Goal: Task Accomplishment & Management: Use online tool/utility

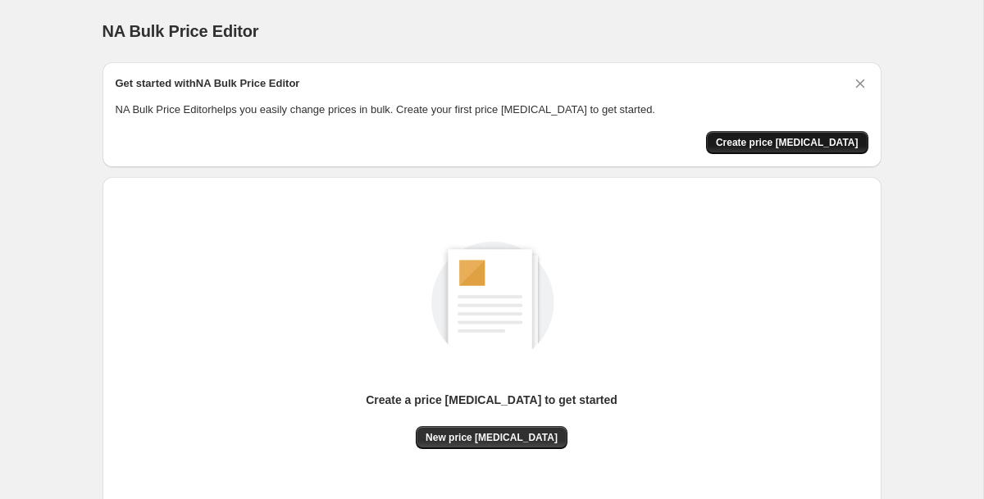
click at [797, 150] on button "Create price change job" at bounding box center [787, 142] width 162 height 23
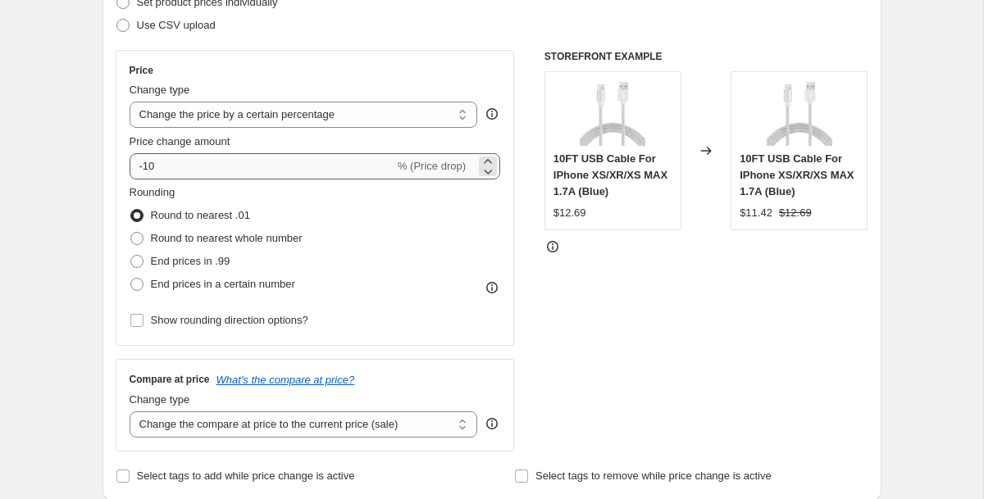
scroll to position [258, 0]
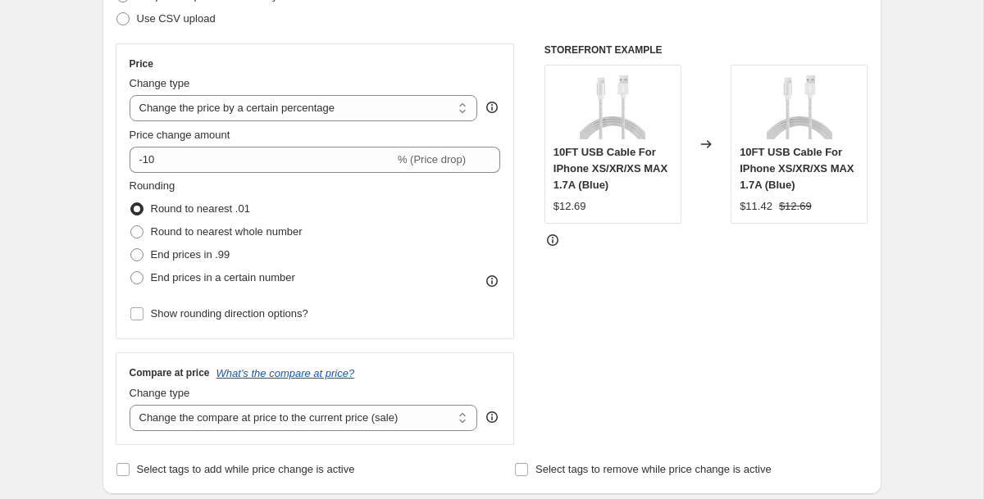
click at [190, 88] on span "Change type" at bounding box center [160, 83] width 61 height 12
click at [190, 95] on select "Change the price to a certain amount Change the price by a certain amount Chang…" at bounding box center [304, 108] width 348 height 26
click at [187, 98] on select "Change the price to a certain amount Change the price by a certain amount Chang…" at bounding box center [304, 108] width 348 height 26
select select "pc"
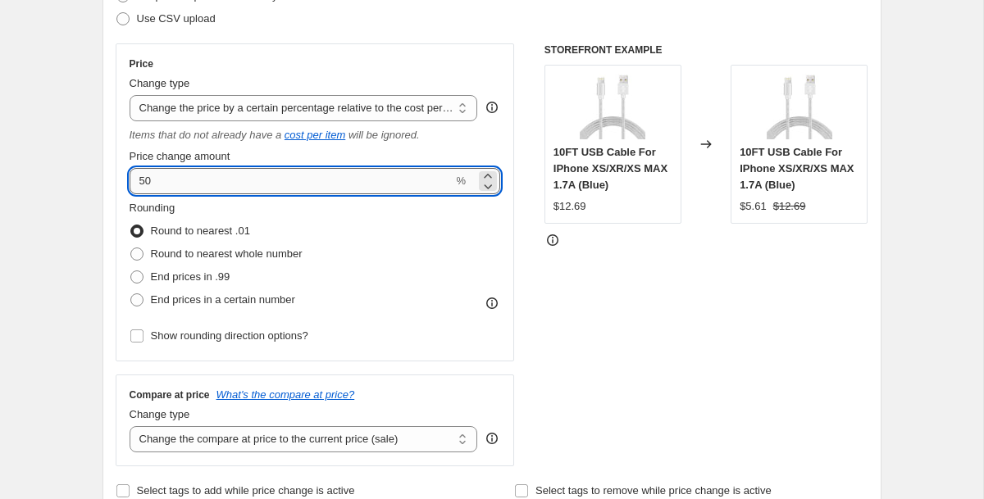
click at [326, 185] on input "50" at bounding box center [292, 181] width 324 height 26
type input "5"
type input "10"
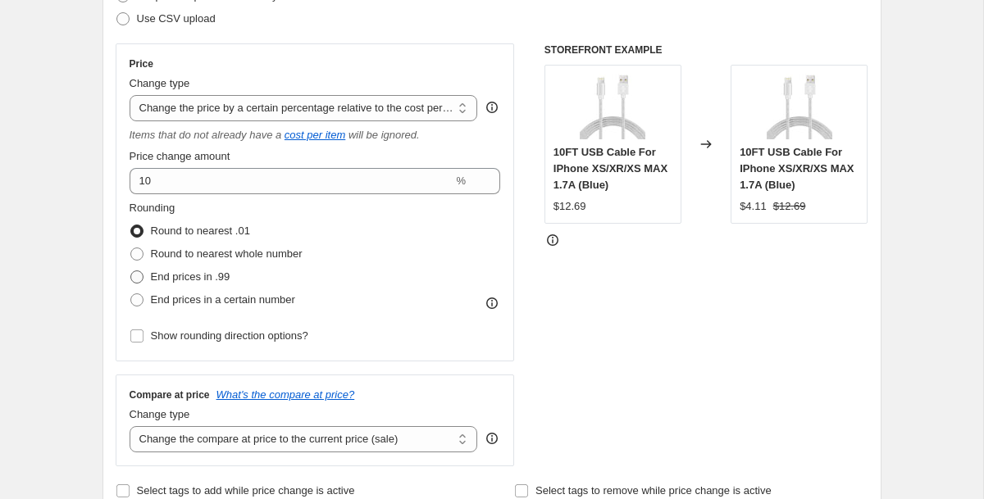
click at [220, 271] on span "End prices in .99" at bounding box center [191, 277] width 80 height 12
click at [131, 271] on input "End prices in .99" at bounding box center [130, 271] width 1 height 1
radio input "true"
click at [290, 339] on span "Show rounding direction options?" at bounding box center [229, 336] width 157 height 12
click at [143, 339] on input "Show rounding direction options?" at bounding box center [136, 336] width 13 height 13
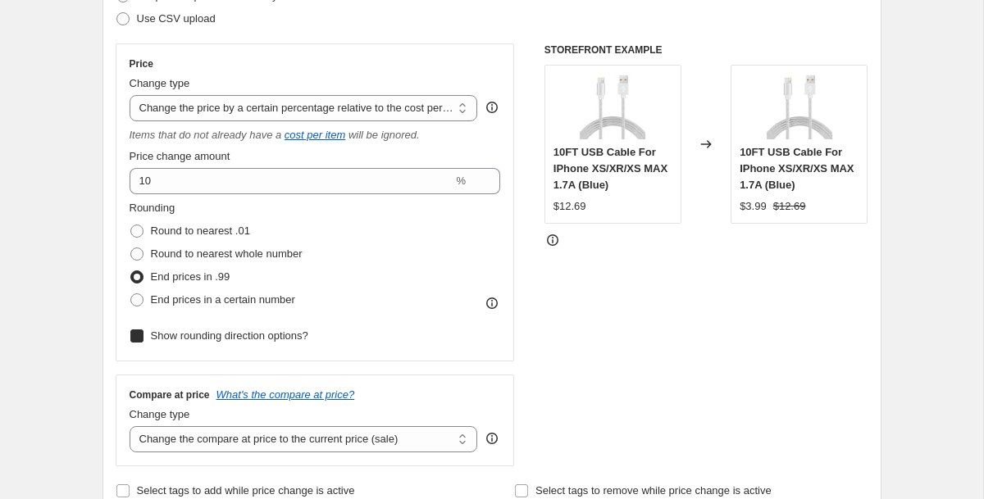
checkbox input "true"
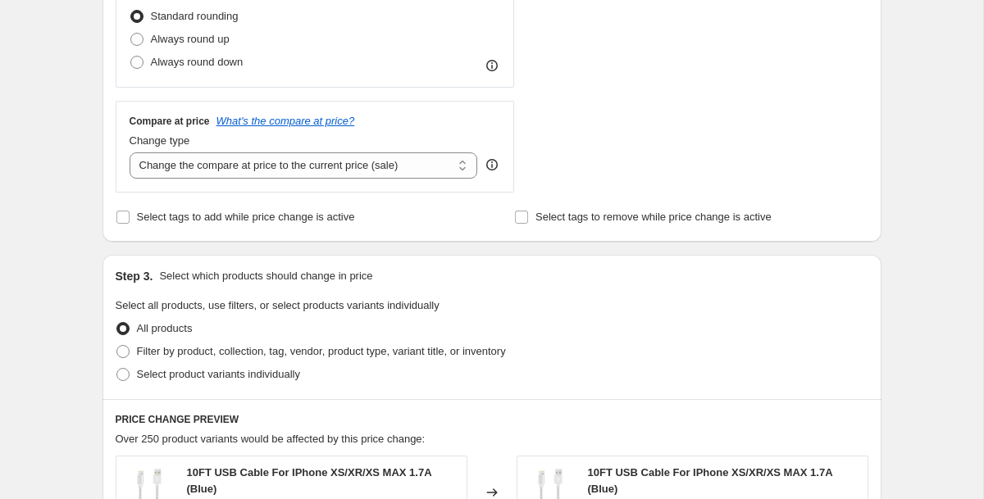
scroll to position [654, 0]
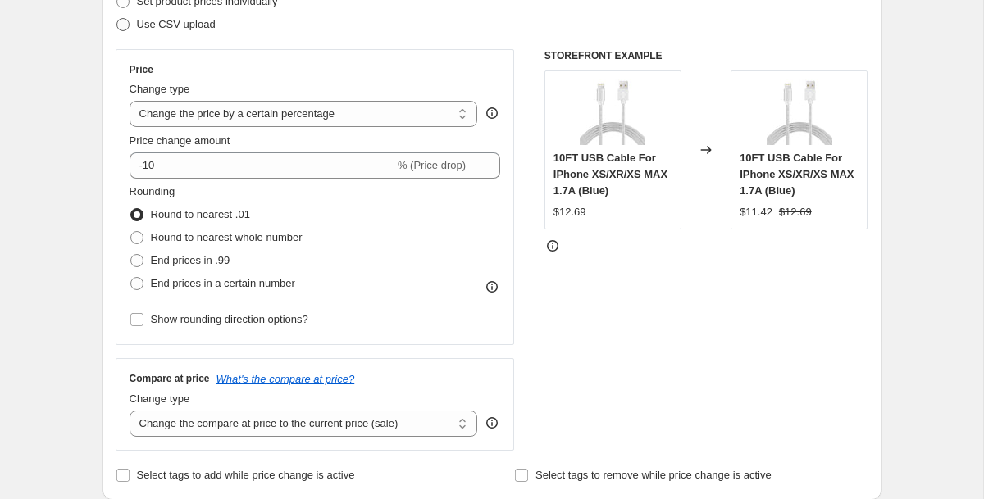
scroll to position [258, 0]
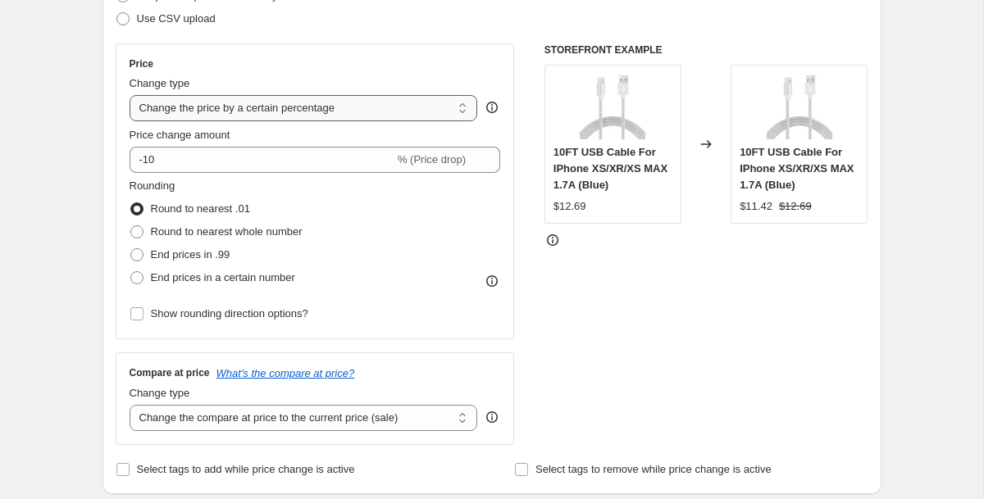
click at [377, 111] on select "Change the price to a certain amount Change the price by a certain amount Chang…" at bounding box center [304, 108] width 348 height 26
select select "margin"
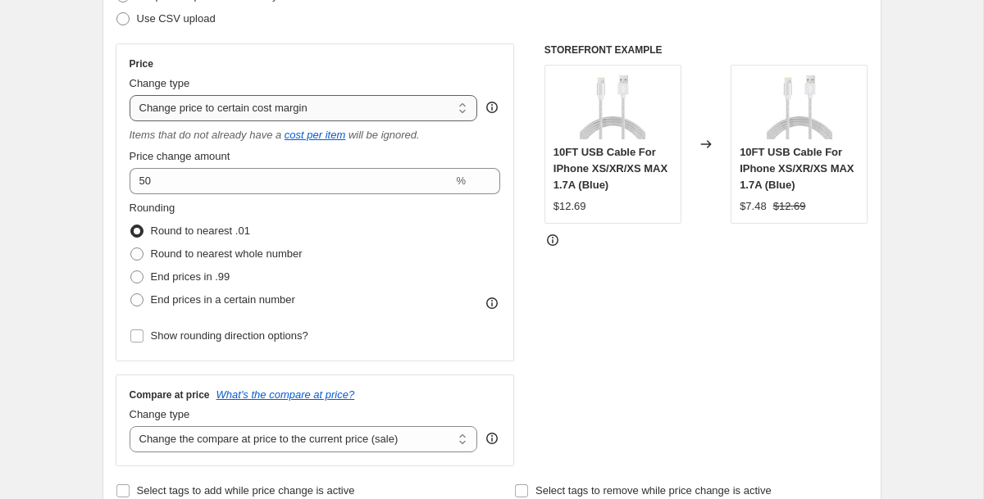
click at [405, 103] on select "Change the price to a certain amount Change the price by a certain amount Chang…" at bounding box center [304, 108] width 348 height 26
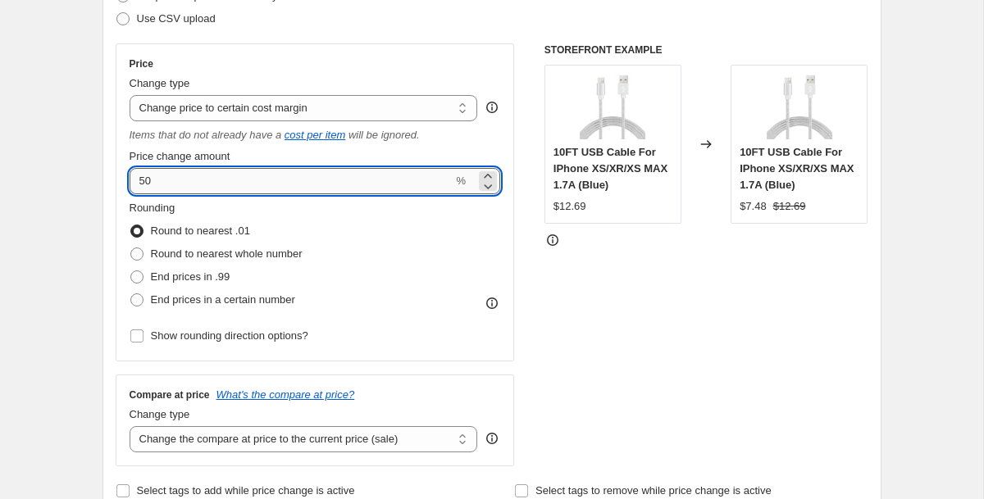
click at [384, 184] on input "50" at bounding box center [292, 181] width 324 height 26
click at [488, 188] on icon at bounding box center [489, 186] width 8 height 5
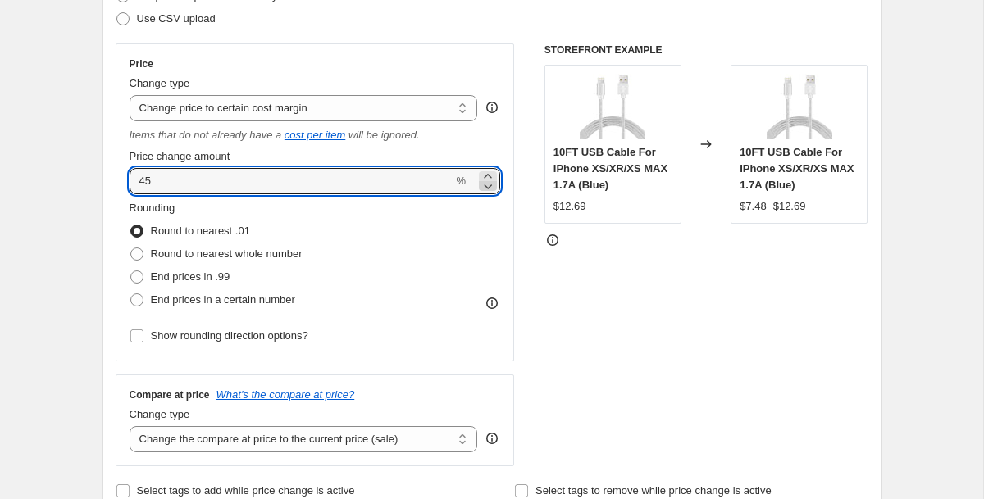
click at [489, 186] on icon at bounding box center [488, 186] width 16 height 16
type input "44"
click at [449, 107] on select "Change the price to a certain amount Change the price by a certain amount Chang…" at bounding box center [304, 108] width 348 height 26
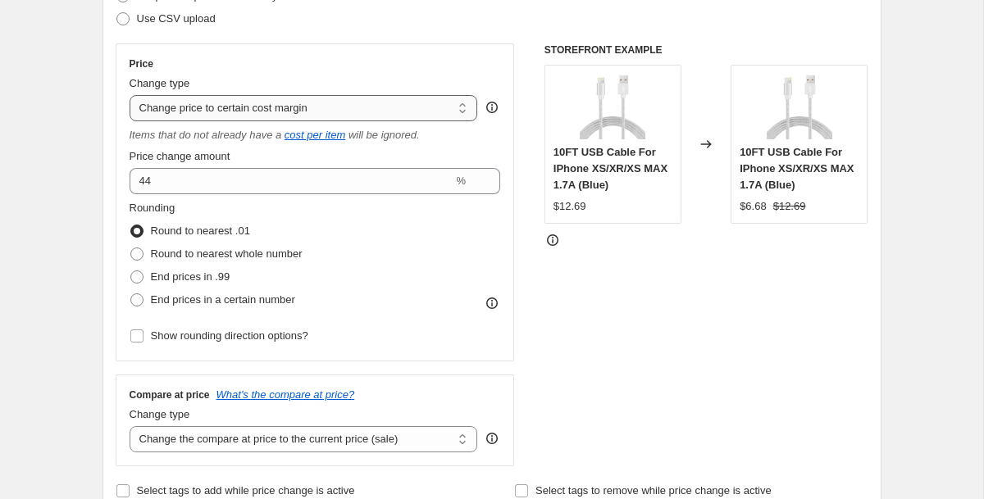
select select "pc"
type input "50"
click at [435, 108] on select "Change the price to a certain amount Change the price by a certain amount Chang…" at bounding box center [304, 108] width 348 height 26
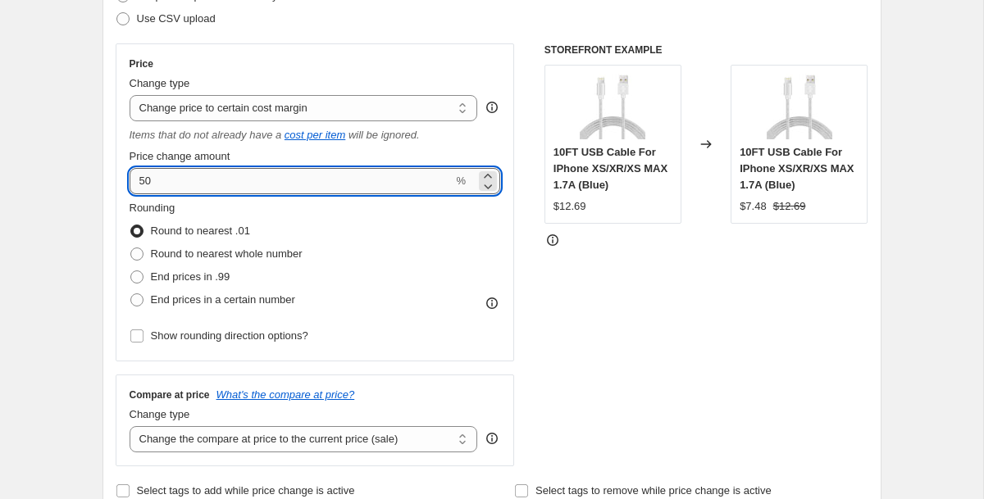
click at [357, 172] on input "50" at bounding box center [292, 181] width 324 height 26
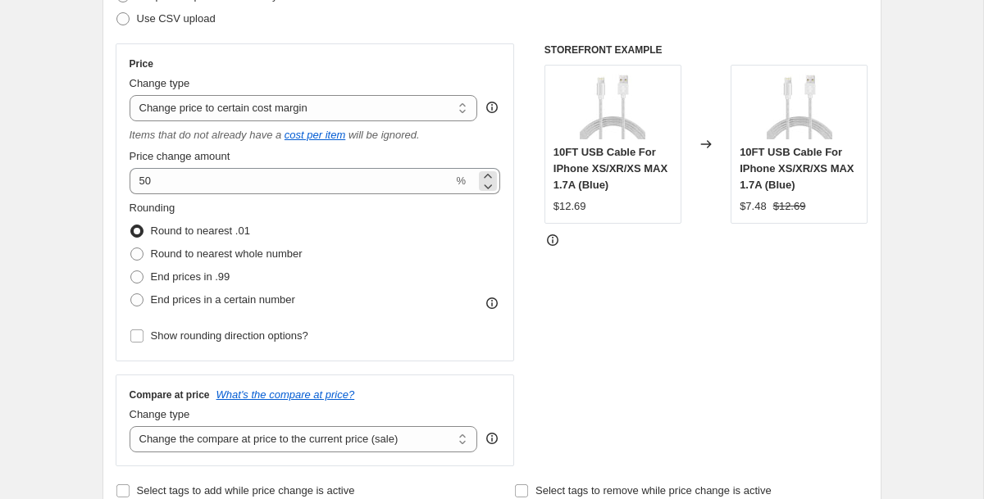
click at [454, 182] on div "50 %" at bounding box center [315, 181] width 371 height 26
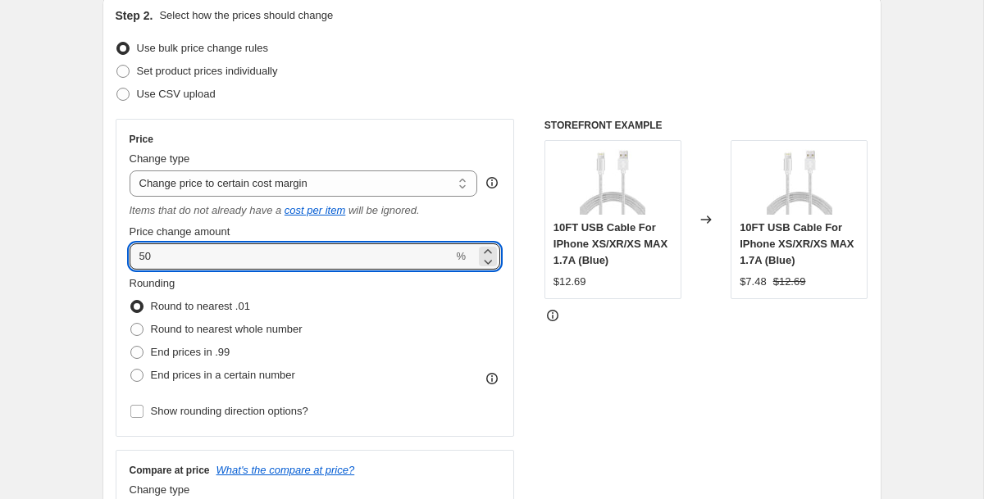
scroll to position [192, 0]
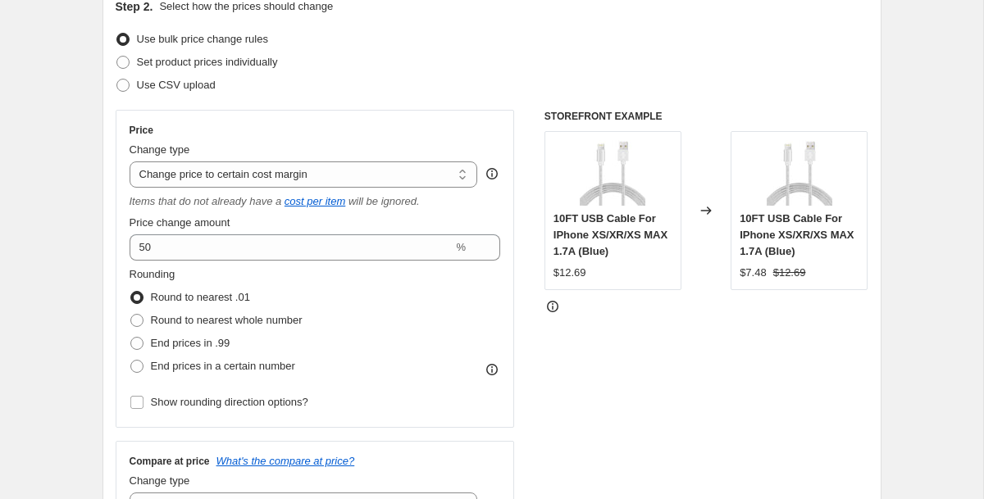
click at [231, 188] on div "Price Change type Change the price to a certain amount Change the price by a ce…" at bounding box center [315, 269] width 371 height 290
click at [236, 180] on select "Change the price to a certain amount Change the price by a certain amount Chang…" at bounding box center [304, 175] width 348 height 26
select select "by"
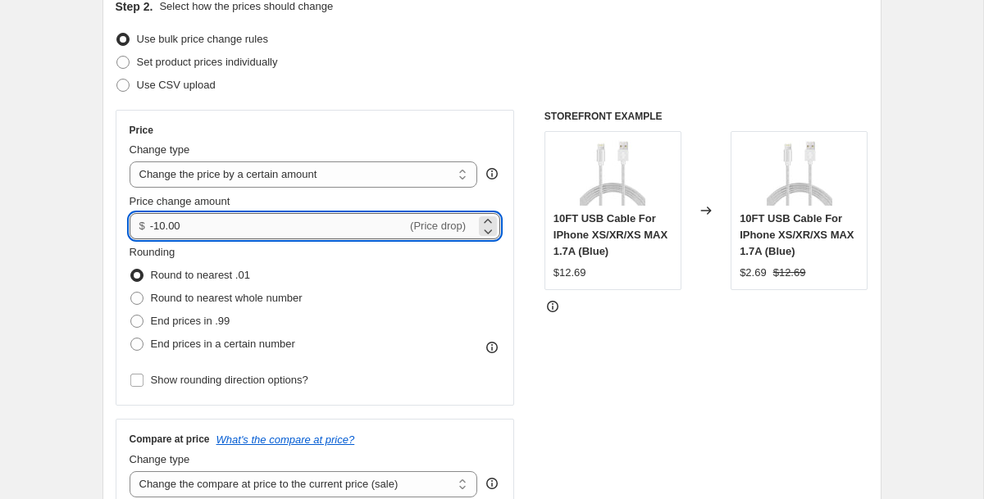
click at [300, 233] on input "-10.00" at bounding box center [278, 226] width 257 height 26
click at [302, 235] on input "-10.00" at bounding box center [278, 226] width 257 height 26
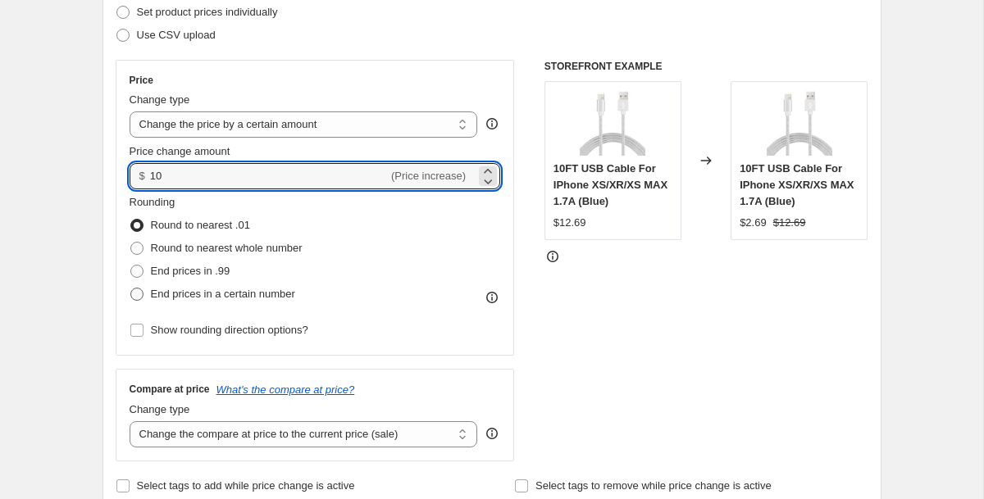
scroll to position [253, 0]
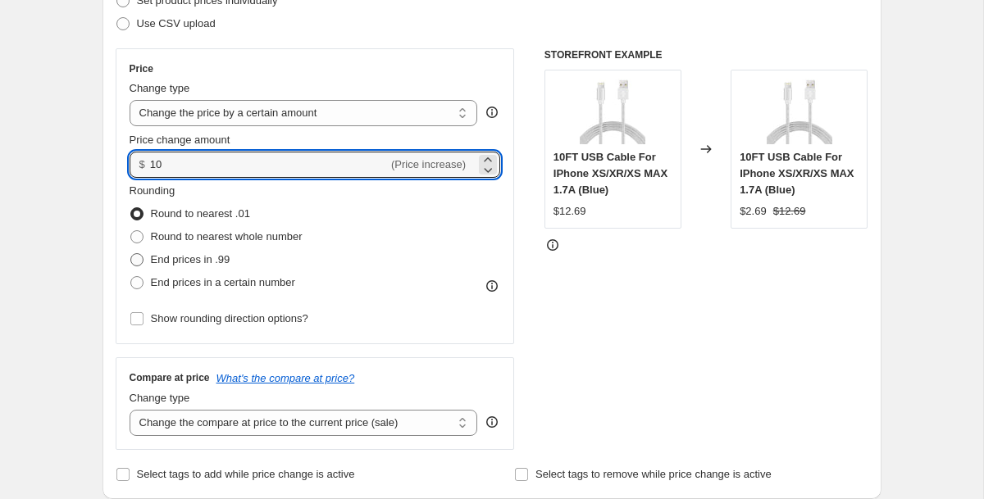
type input "10.00"
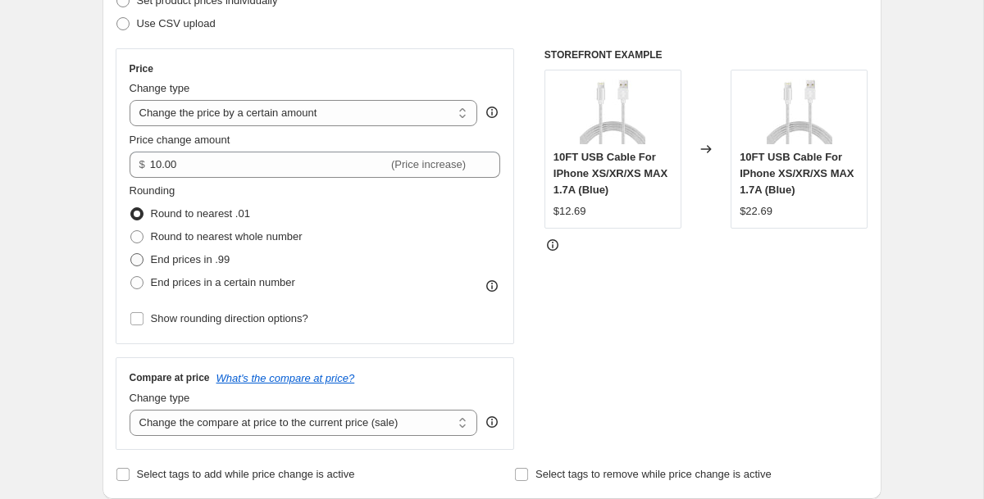
click at [197, 251] on label "End prices in .99" at bounding box center [180, 259] width 101 height 23
click at [131, 253] on input "End prices in .99" at bounding box center [130, 253] width 1 height 1
radio input "true"
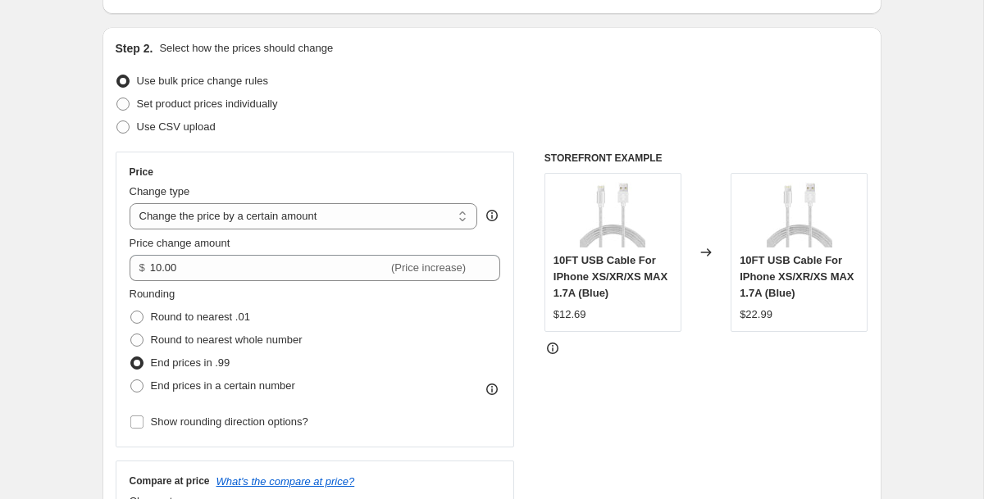
scroll to position [132, 0]
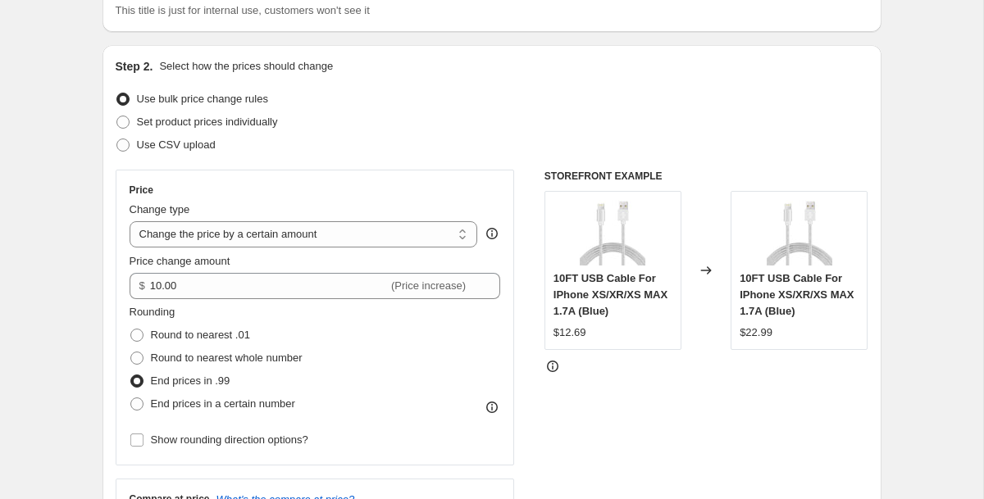
click at [494, 235] on icon at bounding box center [492, 233] width 16 height 16
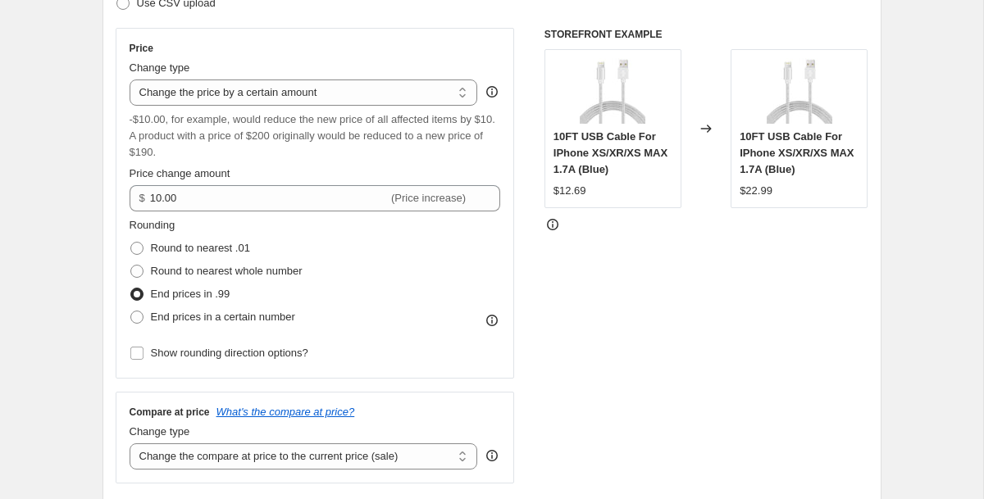
scroll to position [263, 0]
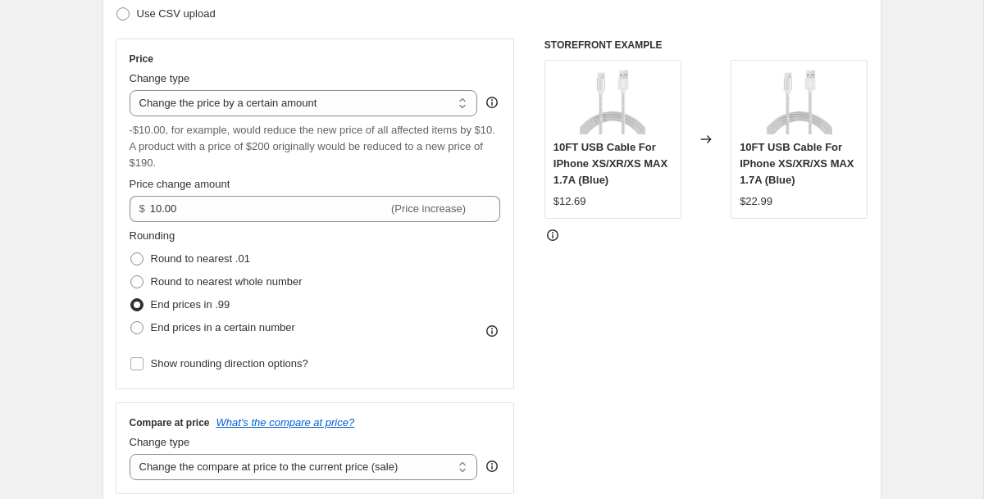
click at [270, 99] on select "Change the price to a certain amount Change the price by a certain amount Chang…" at bounding box center [304, 103] width 348 height 26
select select "to"
type input "80.00"
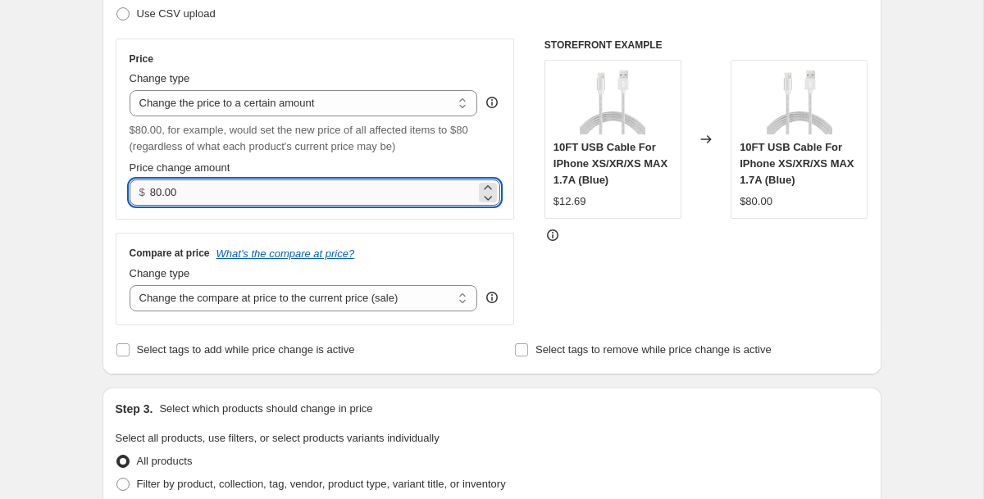
click at [270, 193] on input "80.00" at bounding box center [312, 193] width 325 height 26
click at [270, 190] on input "80.00" at bounding box center [312, 193] width 325 height 26
click at [273, 99] on select "Change the price to a certain amount Change the price by a certain amount Chang…" at bounding box center [304, 103] width 348 height 26
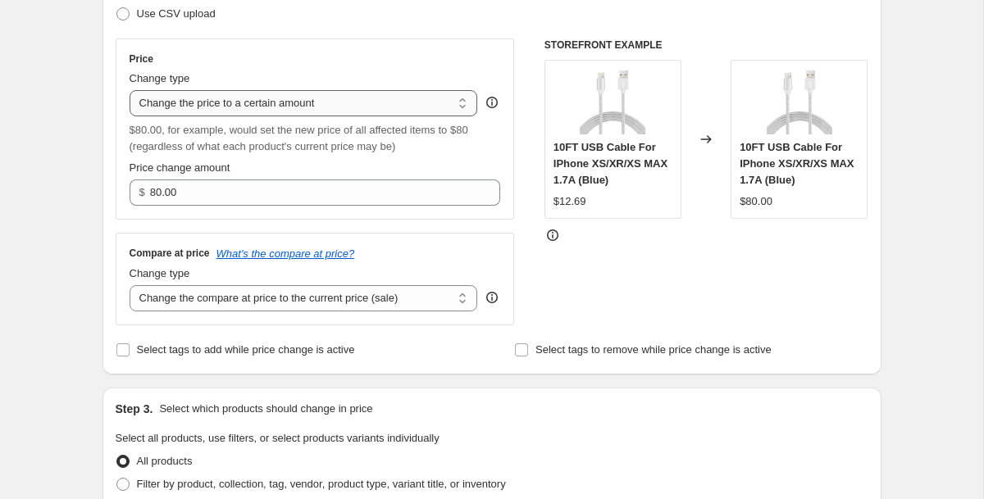
select select "pc"
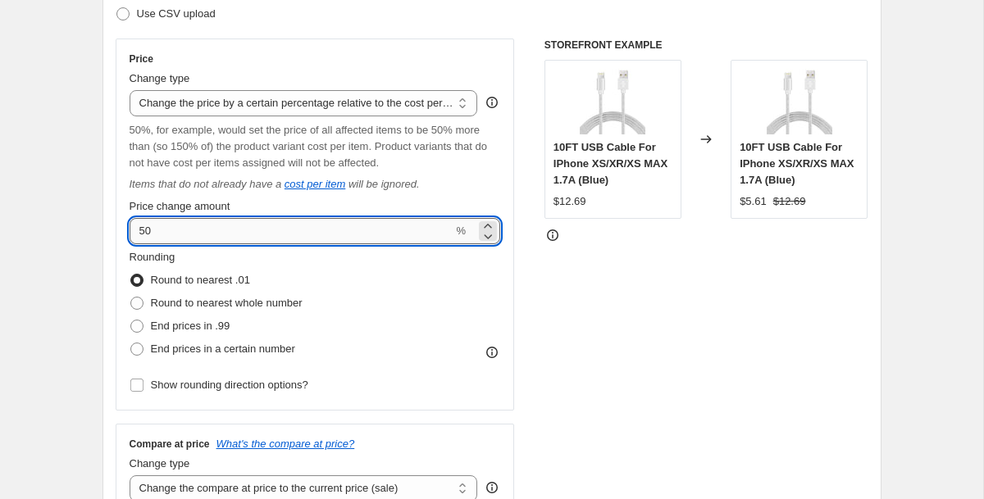
click at [215, 234] on input "50" at bounding box center [292, 231] width 324 height 26
type input "5"
type input "10"
click at [548, 239] on icon at bounding box center [552, 235] width 11 height 11
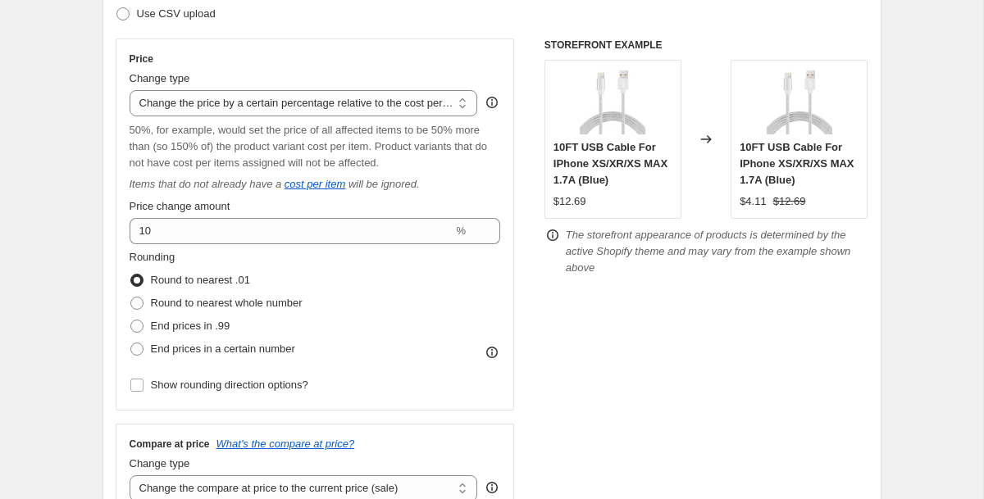
click at [662, 121] on div "10FT USB Cable For IPhone XS/XR/XS MAX 1.7A (Blue) $12.69" at bounding box center [612, 139] width 137 height 159
click at [647, 154] on div "10FT USB Cable For IPhone XS/XR/XS MAX 1.7A (Blue)" at bounding box center [612, 163] width 119 height 49
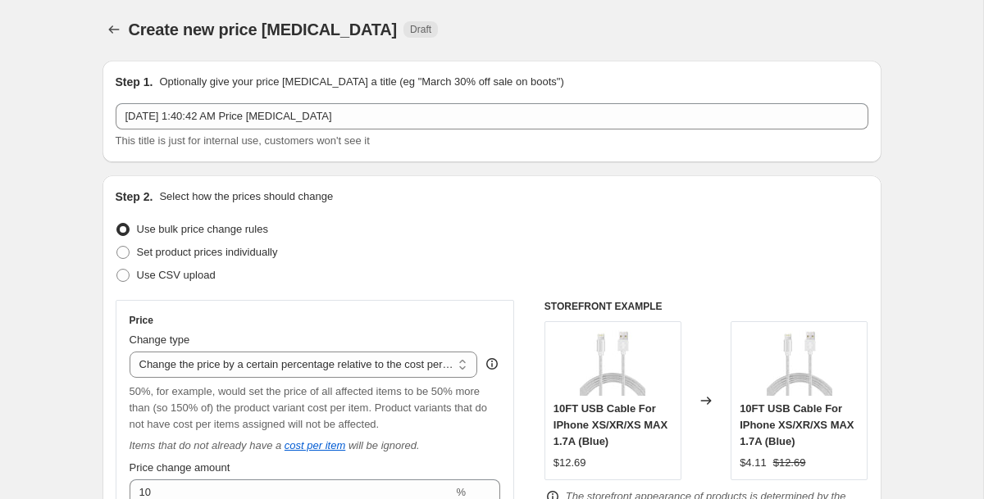
scroll to position [0, 0]
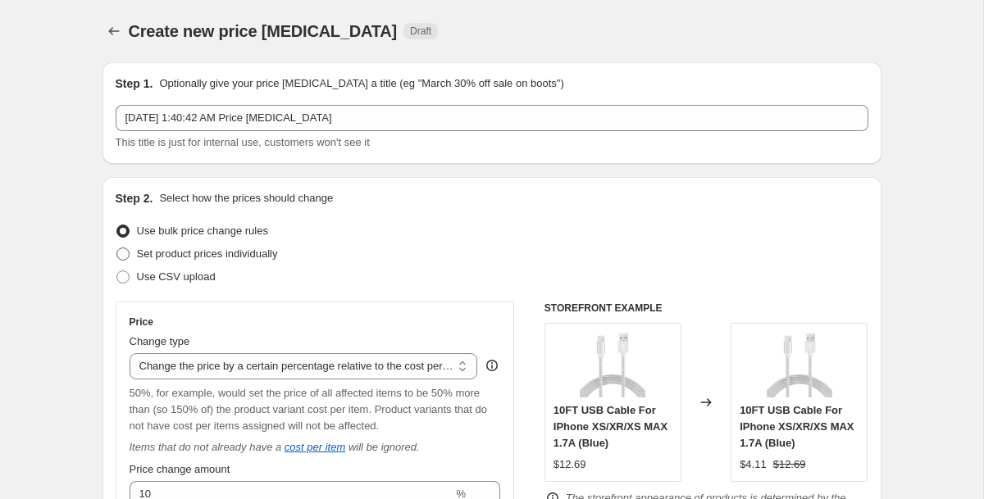
click at [120, 262] on label "Set product prices individually" at bounding box center [197, 254] width 162 height 23
click at [117, 248] on input "Set product prices individually" at bounding box center [116, 248] width 1 height 1
radio input "true"
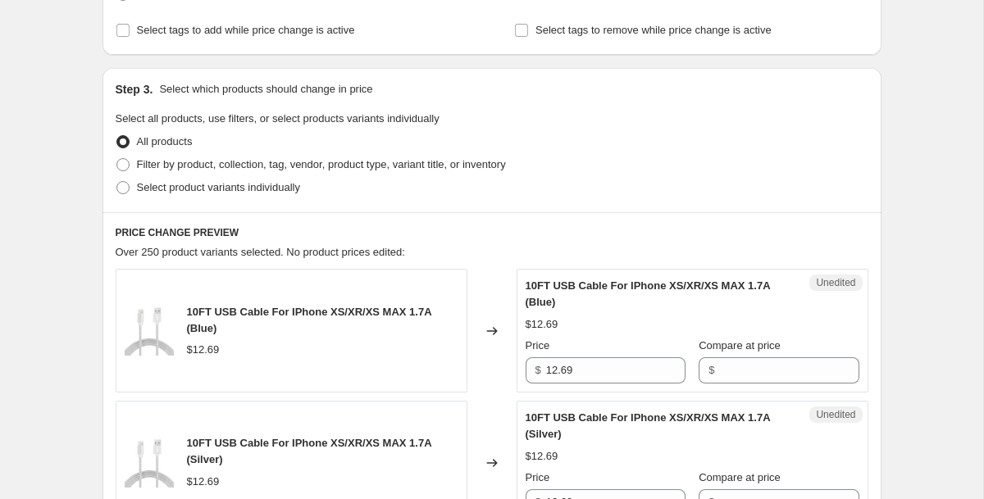
scroll to position [281, 0]
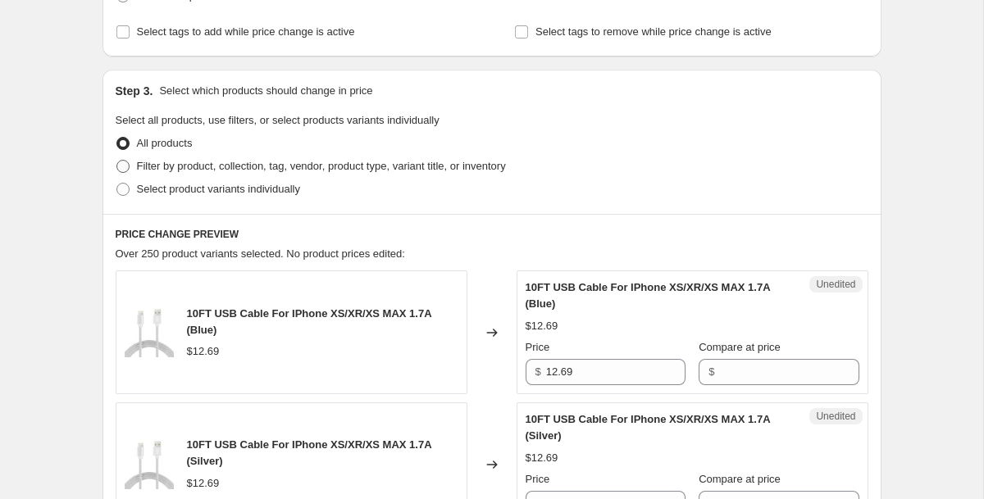
click at [249, 170] on span "Filter by product, collection, tag, vendor, product type, variant title, or inv…" at bounding box center [321, 166] width 369 height 12
click at [117, 161] on input "Filter by product, collection, tag, vendor, product type, variant title, or inv…" at bounding box center [116, 160] width 1 height 1
radio input "true"
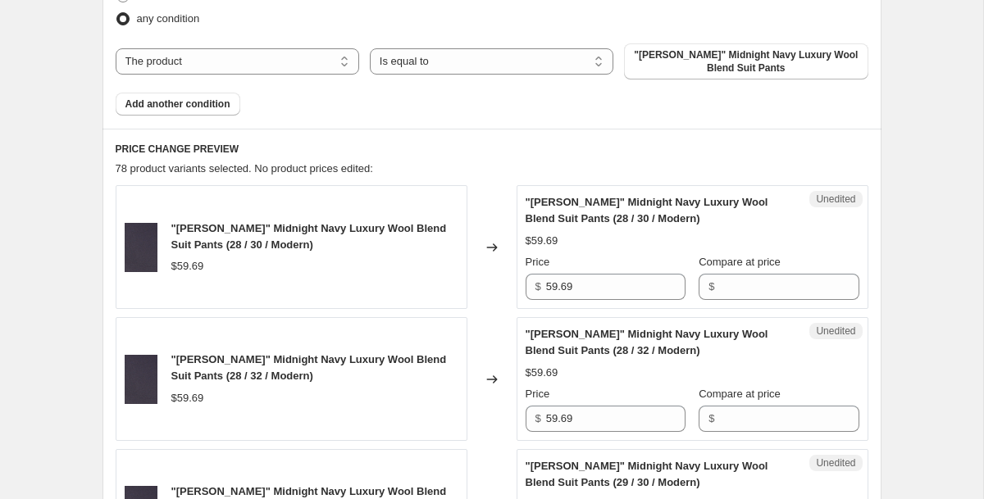
scroll to position [566, 0]
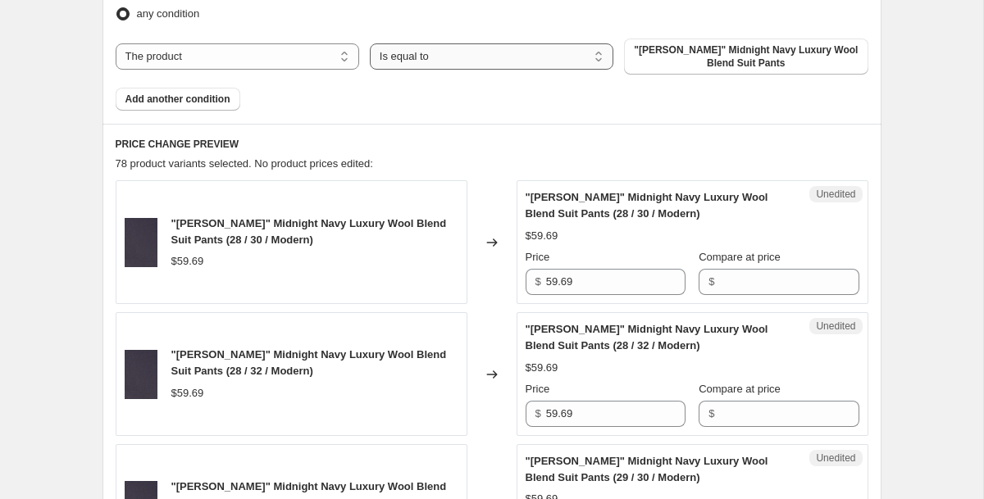
click at [401, 52] on select "Is equal to Is not equal to" at bounding box center [491, 56] width 243 height 26
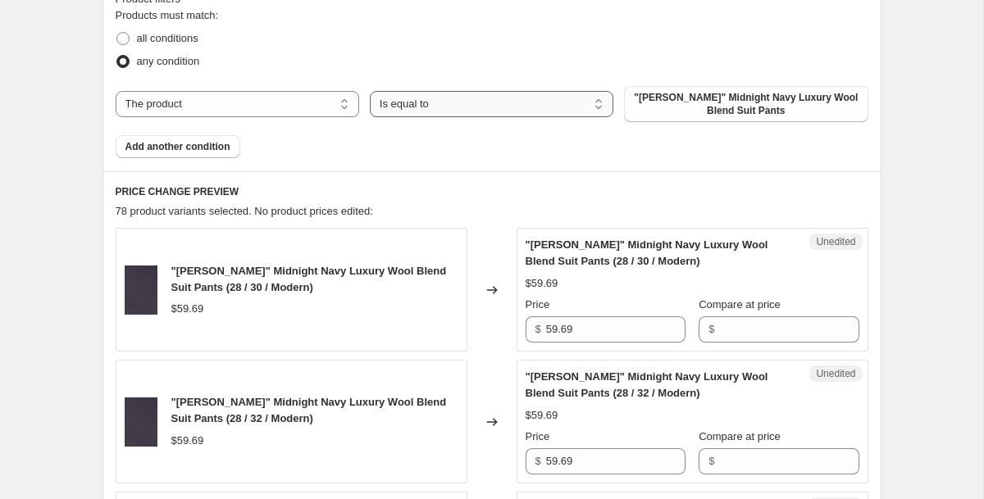
scroll to position [522, 0]
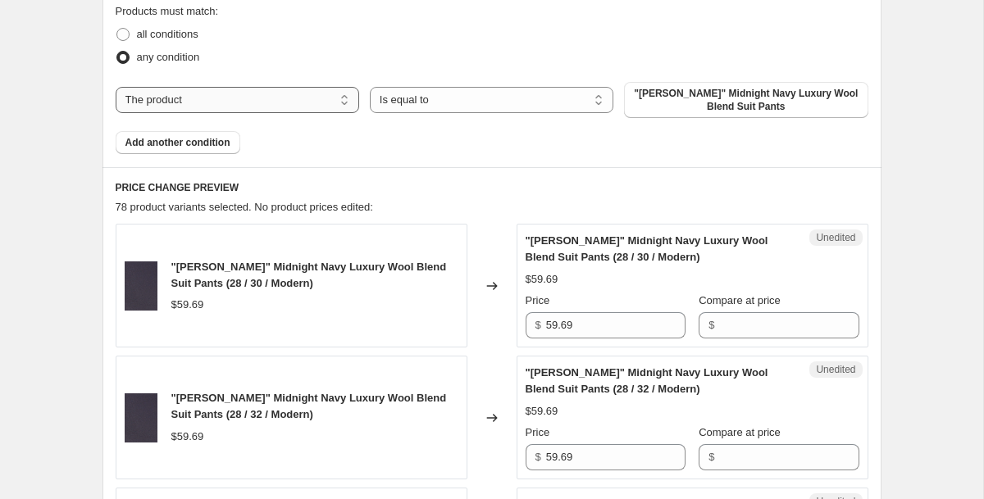
click at [280, 100] on select "The product The product's collection The product's tag The product's vendor The…" at bounding box center [237, 100] width 243 height 26
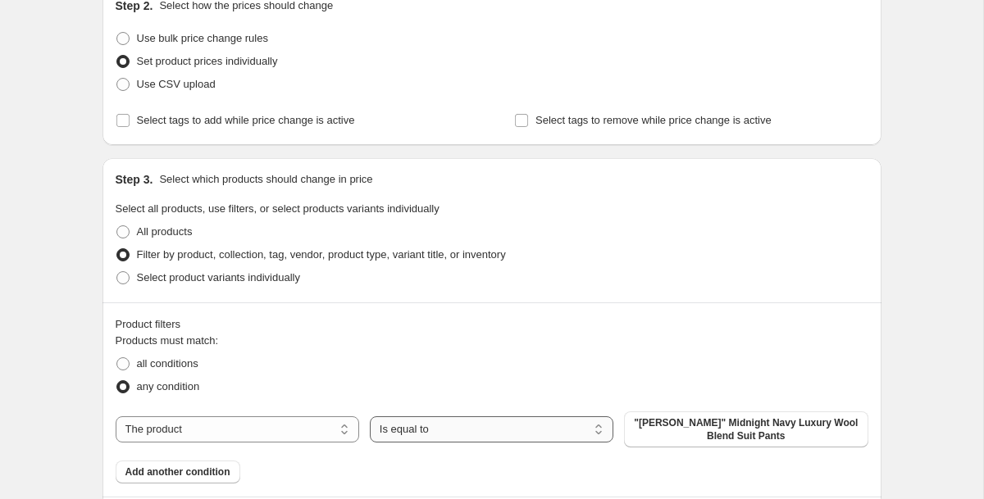
scroll to position [192, 0]
click at [168, 281] on span "Select product variants individually" at bounding box center [218, 278] width 163 height 12
click at [117, 273] on input "Select product variants individually" at bounding box center [116, 272] width 1 height 1
radio input "true"
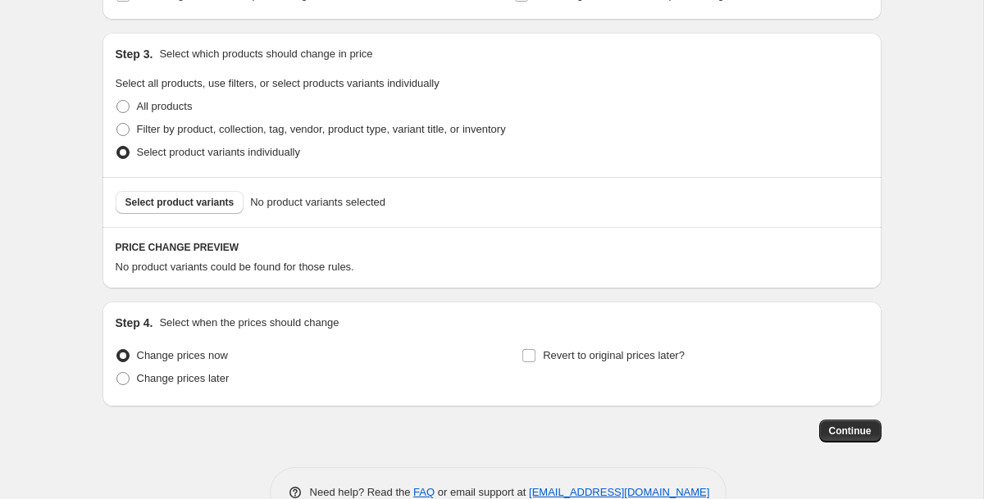
scroll to position [305, 0]
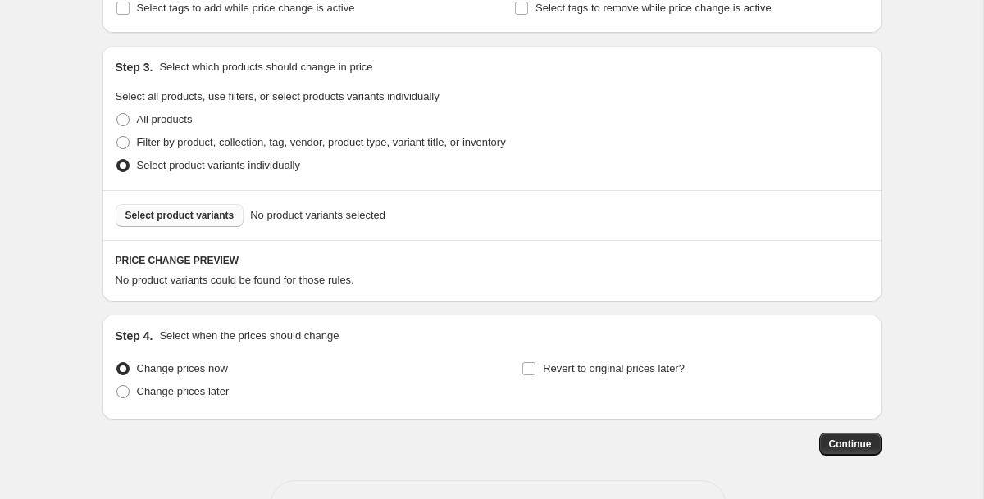
click at [141, 209] on span "Select product variants" at bounding box center [179, 215] width 109 height 13
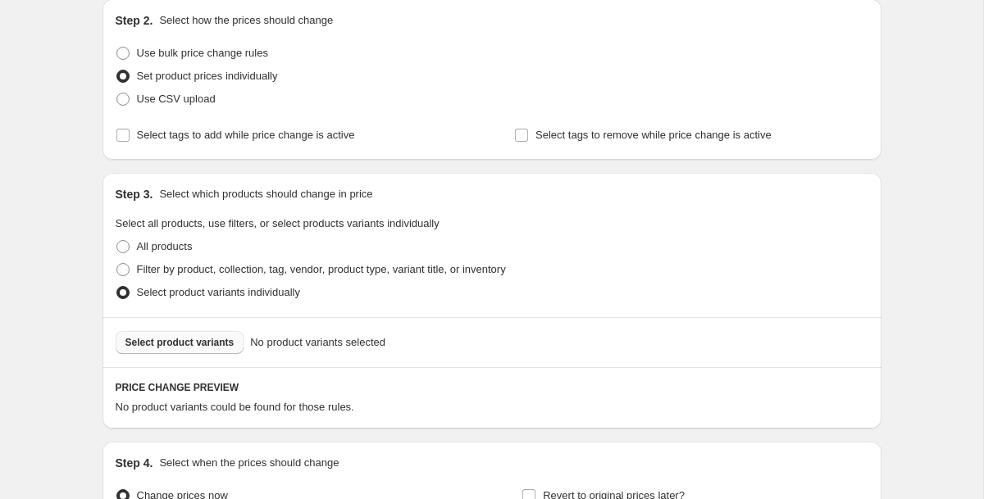
scroll to position [0, 0]
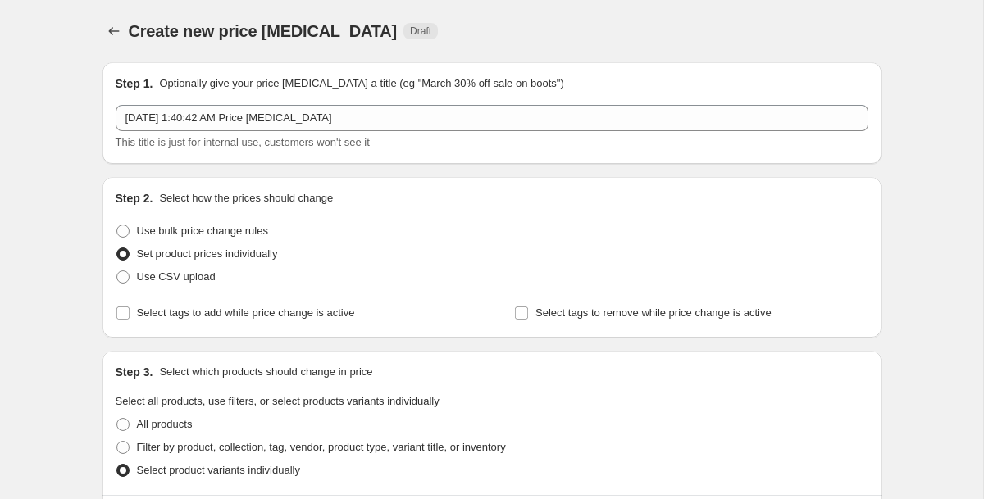
click at [186, 248] on span "Set product prices individually" at bounding box center [207, 254] width 141 height 12
click at [117, 248] on input "Set product prices individually" at bounding box center [116, 248] width 1 height 1
click at [186, 239] on span "Use bulk price change rules" at bounding box center [202, 231] width 131 height 16
click at [117, 225] on input "Use bulk price change rules" at bounding box center [116, 225] width 1 height 1
radio input "true"
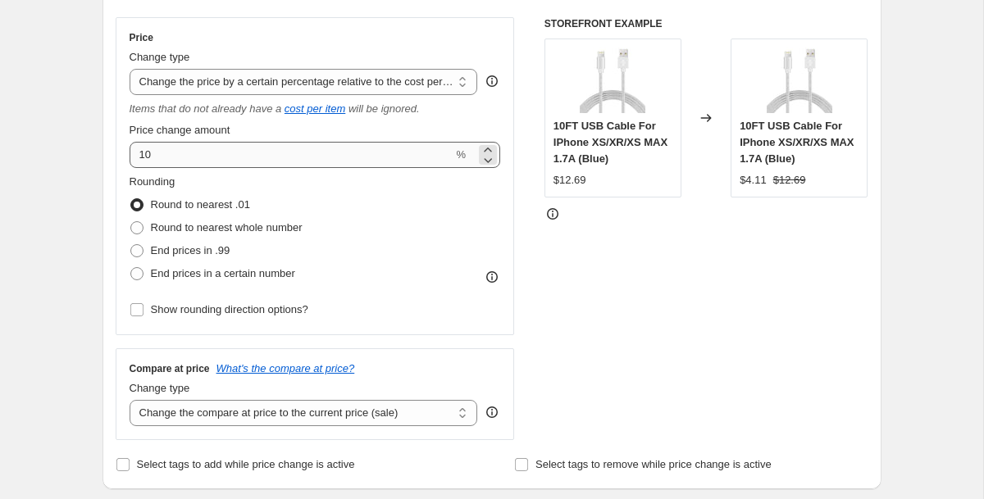
scroll to position [285, 0]
click at [329, 86] on select "Change the price to a certain amount Change the price by a certain amount Chang…" at bounding box center [304, 81] width 348 height 26
select select "to"
type input "80.00"
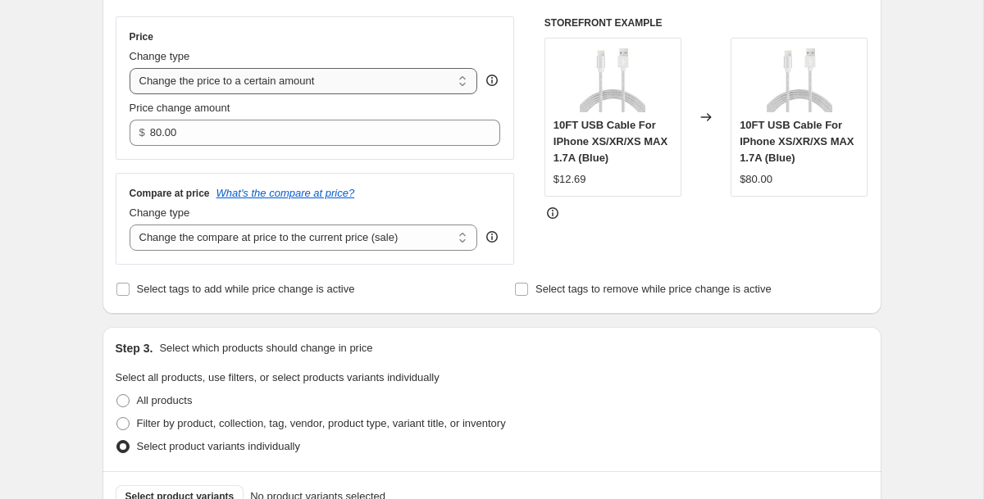
click at [362, 83] on select "Change the price to a certain amount Change the price by a certain amount Chang…" at bounding box center [304, 81] width 348 height 26
select select "by"
type input "-10.00"
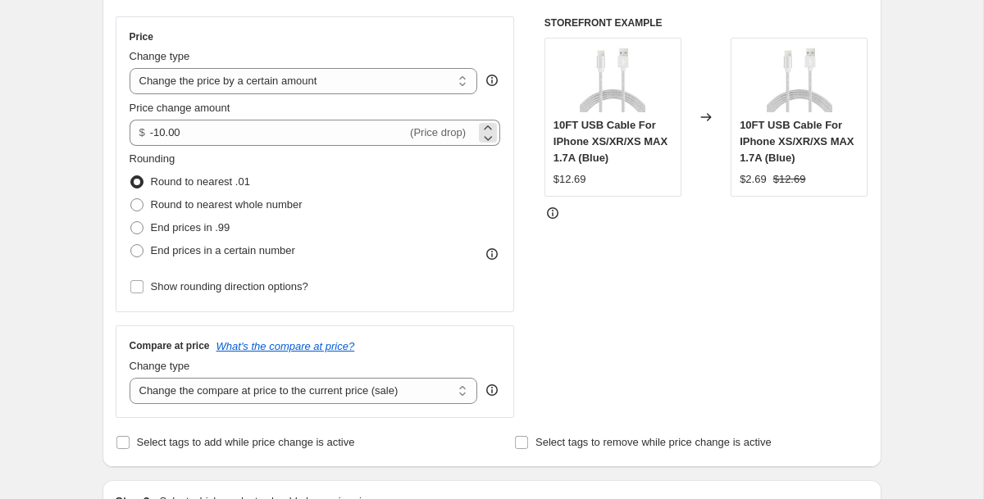
click at [436, 128] on span "(Price drop)" at bounding box center [438, 132] width 56 height 12
click at [173, 233] on span "End prices in .99" at bounding box center [191, 227] width 80 height 12
click at [131, 222] on input "End prices in .99" at bounding box center [130, 221] width 1 height 1
radio input "true"
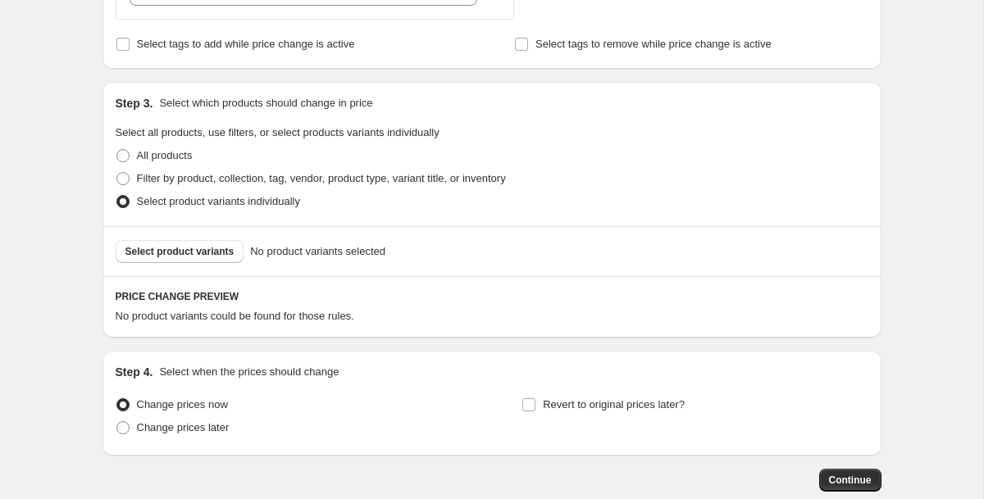
scroll to position [690, 0]
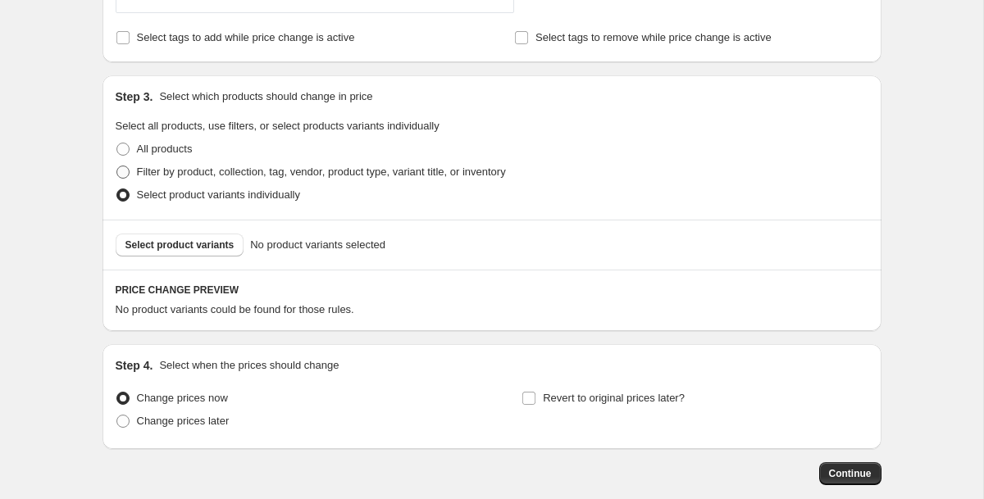
click at [206, 161] on label "Filter by product, collection, tag, vendor, product type, variant title, or inv…" at bounding box center [311, 172] width 390 height 23
click at [117, 166] on input "Filter by product, collection, tag, vendor, product type, variant title, or inv…" at bounding box center [116, 166] width 1 height 1
radio input "true"
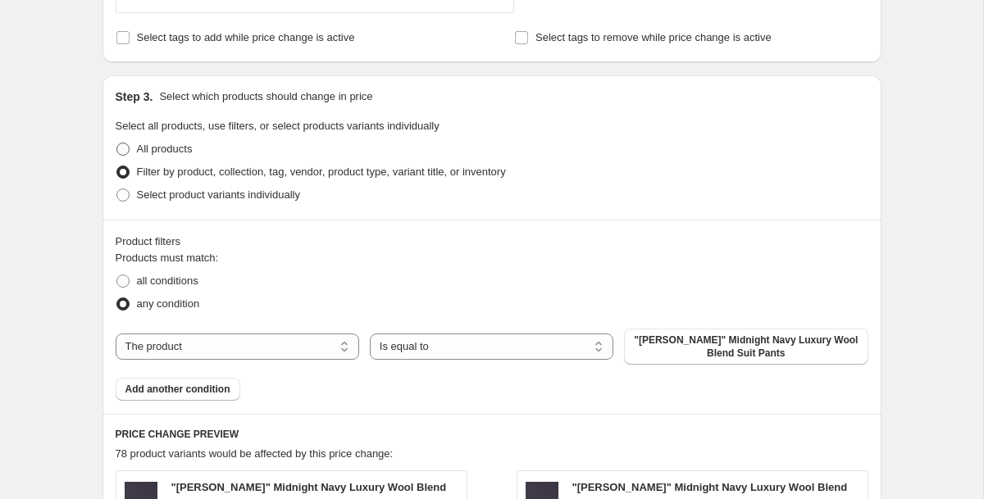
click at [170, 151] on span "All products" at bounding box center [165, 149] width 56 height 12
click at [117, 143] on input "All products" at bounding box center [116, 143] width 1 height 1
radio input "true"
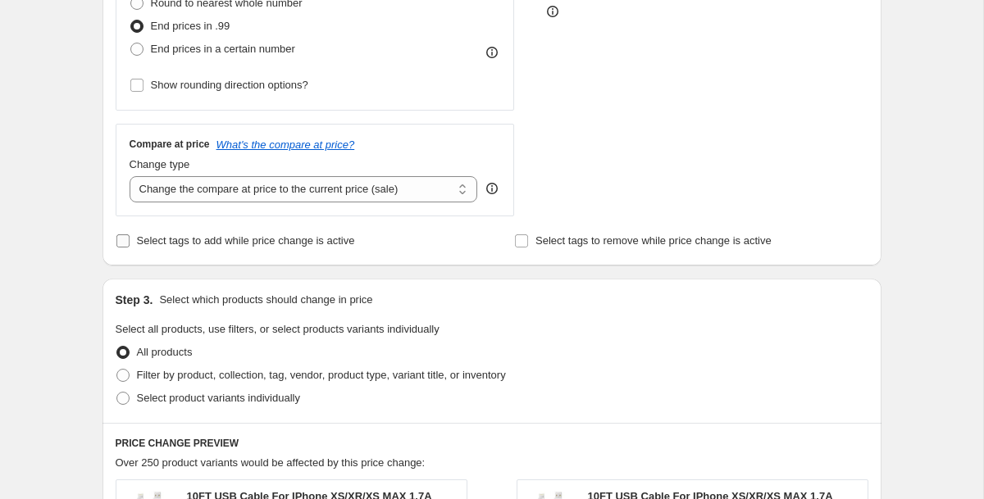
scroll to position [470, 0]
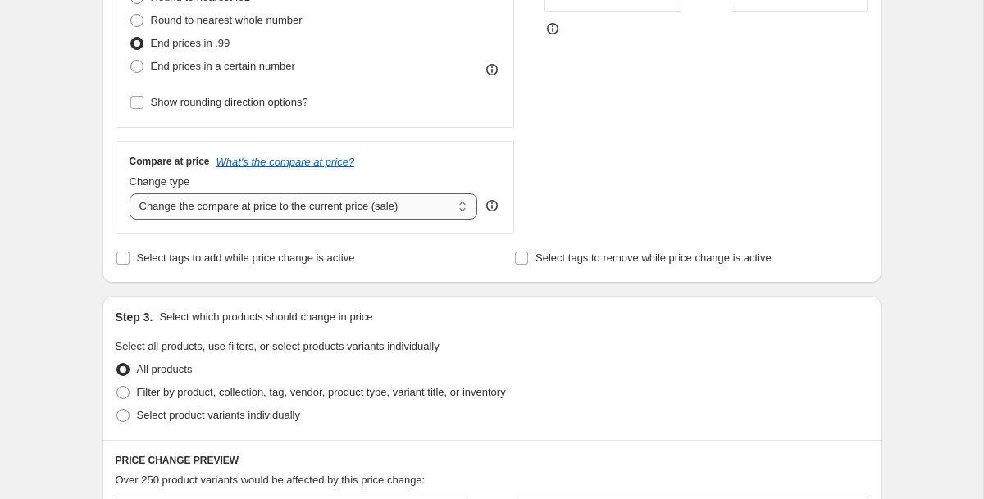
click at [193, 213] on select "Change the compare at price to the current price (sale) Change the compare at p…" at bounding box center [304, 206] width 348 height 26
select select "remove"
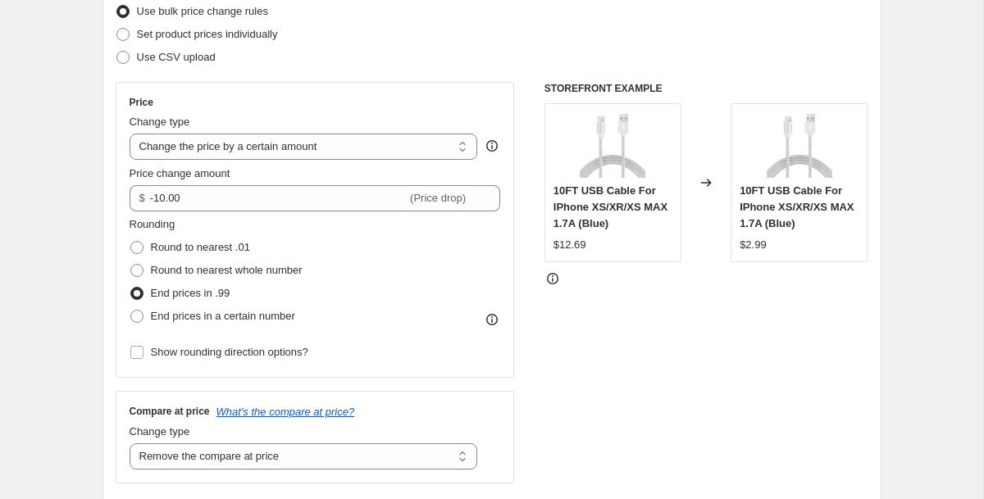
scroll to position [210, 0]
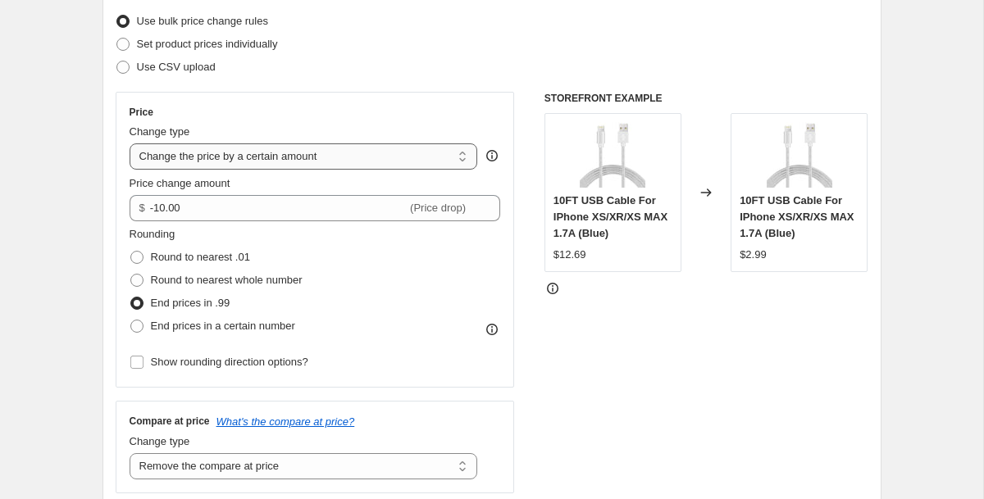
click at [452, 152] on select "Change the price to a certain amount Change the price by a certain amount Chang…" at bounding box center [304, 156] width 348 height 26
select select "pcap"
type input "-20"
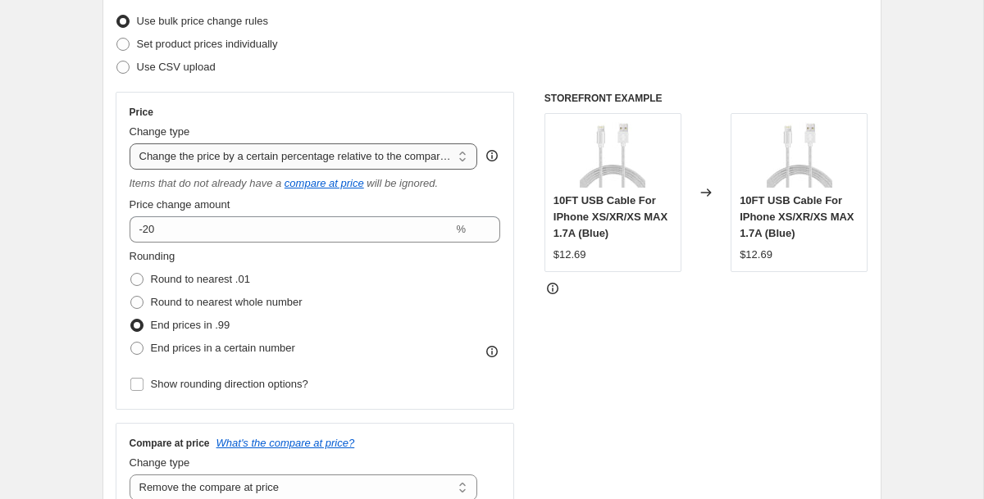
click at [457, 152] on select "Change the price to a certain amount Change the price by a certain amount Chang…" at bounding box center [304, 156] width 348 height 26
select select "pc"
type input "50"
click at [491, 161] on icon at bounding box center [491, 155] width 11 height 11
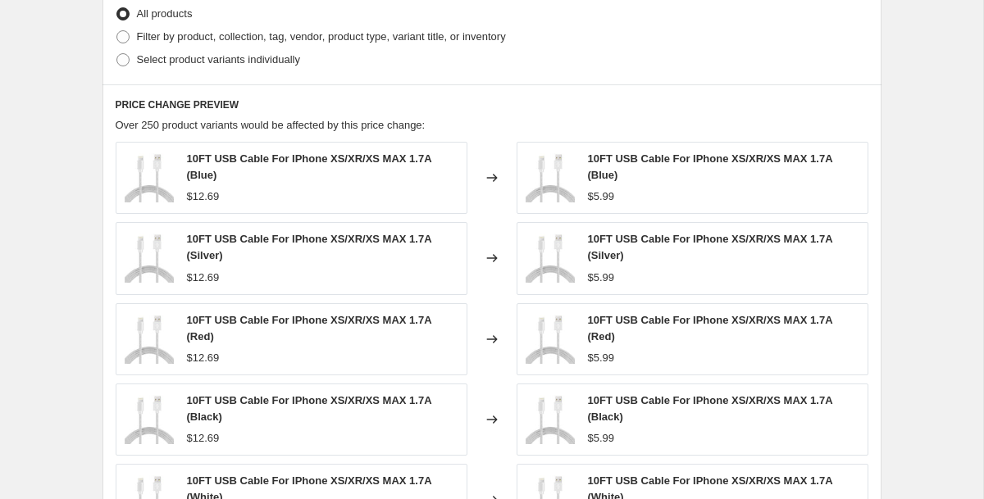
scroll to position [1242, 0]
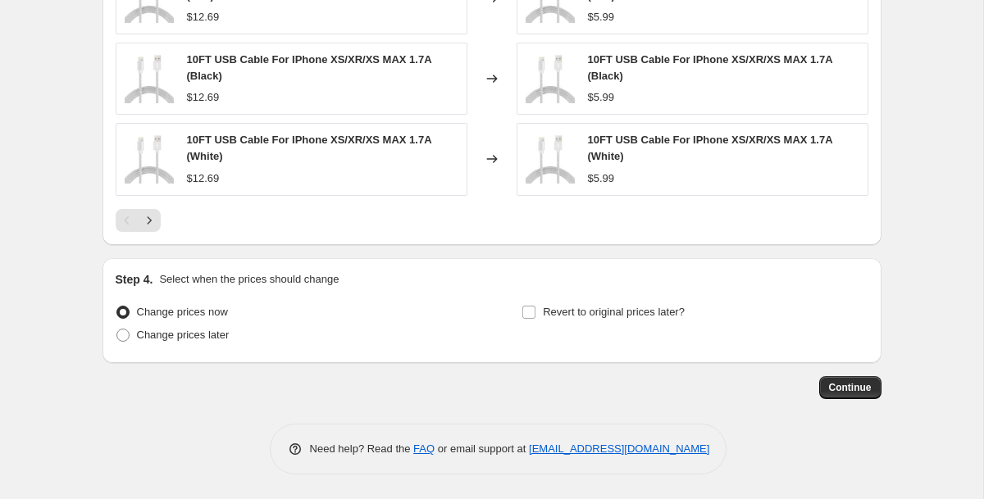
scroll to position [20, 0]
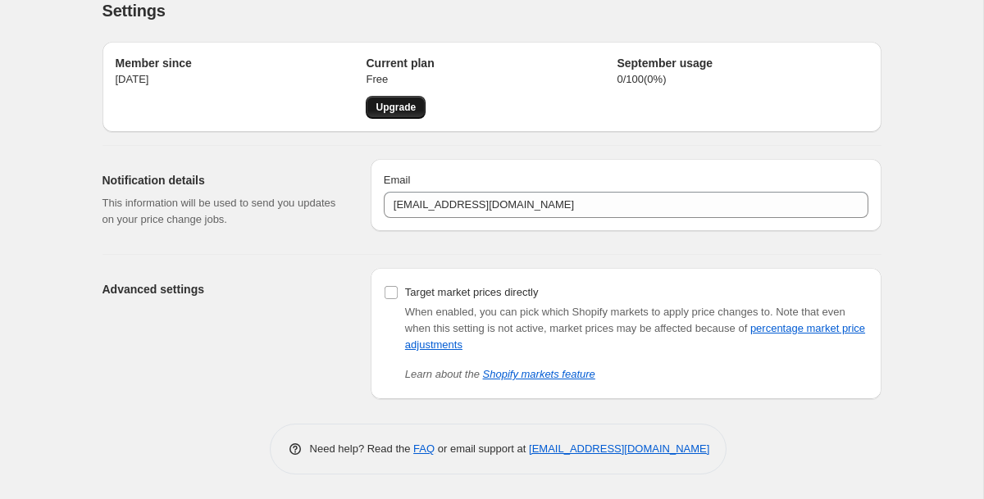
click at [408, 114] on link "Upgrade" at bounding box center [396, 107] width 60 height 23
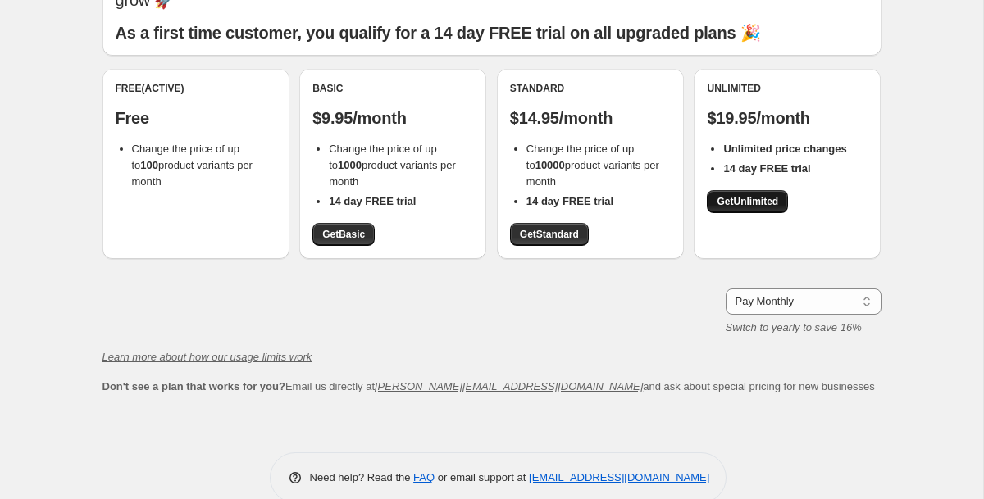
scroll to position [114, 0]
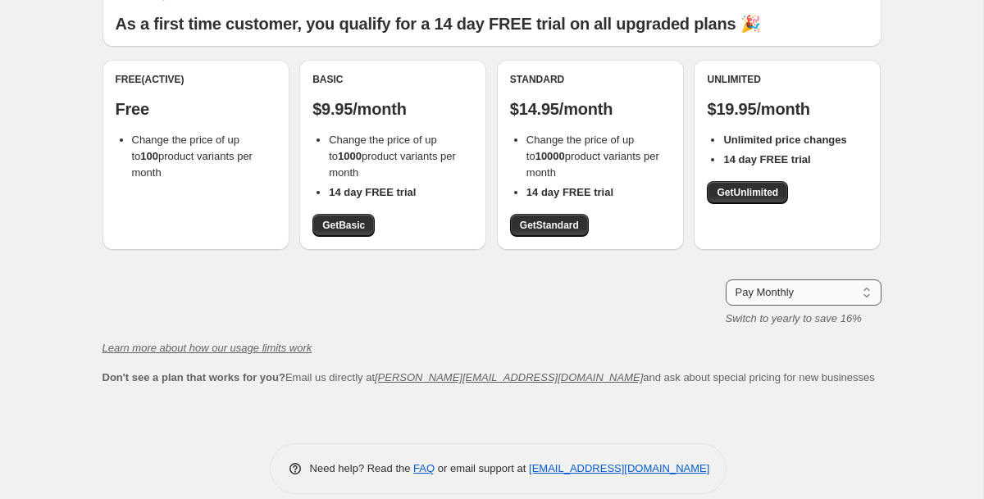
click at [758, 280] on select "Pay Monthly Pay Yearly (Save 16%)" at bounding box center [804, 293] width 156 height 26
click at [760, 280] on select "Pay Monthly Pay Yearly (Save 16%)" at bounding box center [804, 293] width 156 height 26
select select "year"
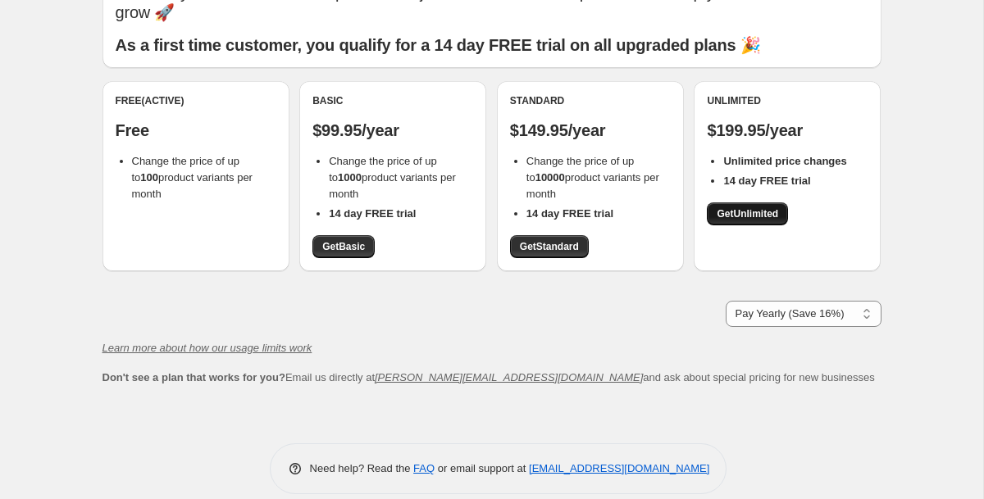
click at [745, 207] on span "Get Unlimited" at bounding box center [747, 213] width 61 height 13
